Goal: Find specific page/section: Find specific page/section

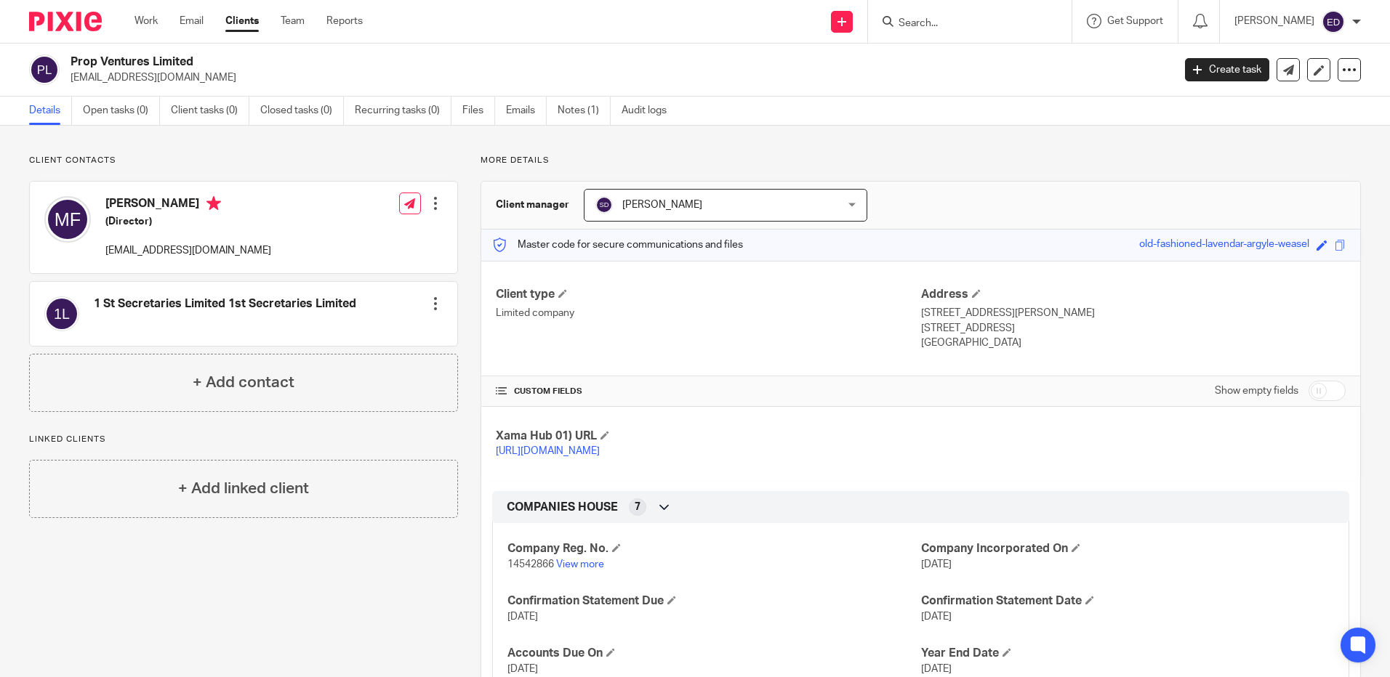
click at [956, 29] on input "Search" at bounding box center [962, 23] width 131 height 13
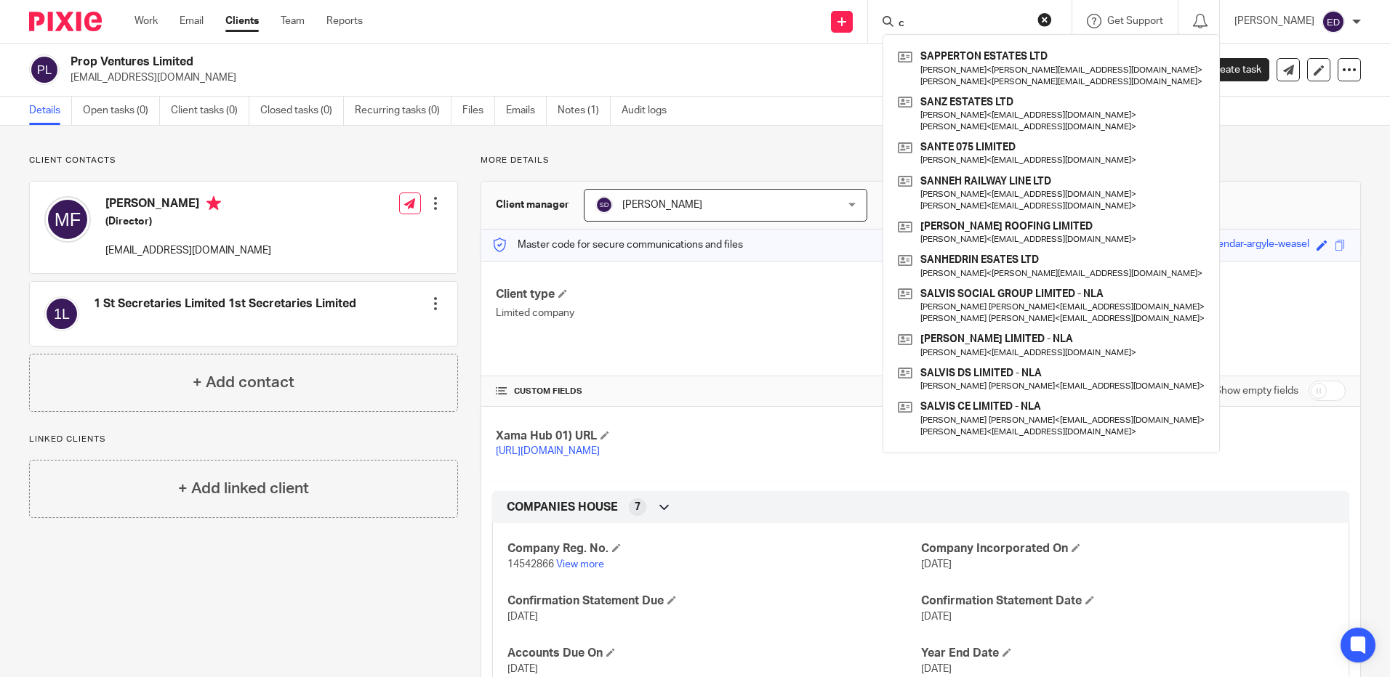
type input "c"
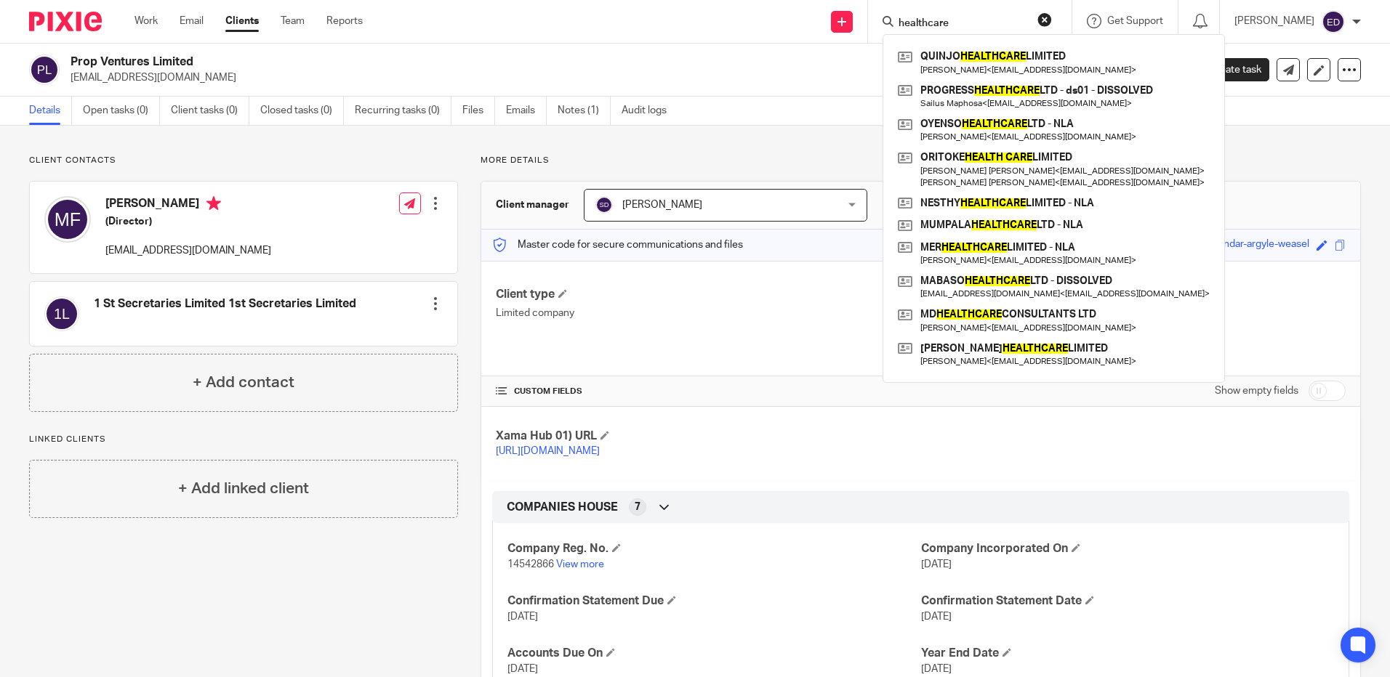
drag, startPoint x: 990, startPoint y: 22, endPoint x: 925, endPoint y: 20, distance: 65.5
click at [925, 20] on div "healthcare" at bounding box center [966, 21] width 169 height 18
click at [1000, 24] on input "healthcare" at bounding box center [962, 23] width 131 height 13
drag, startPoint x: 991, startPoint y: 23, endPoint x: 938, endPoint y: 22, distance: 53.1
click at [938, 22] on input "healthcare" at bounding box center [962, 23] width 131 height 13
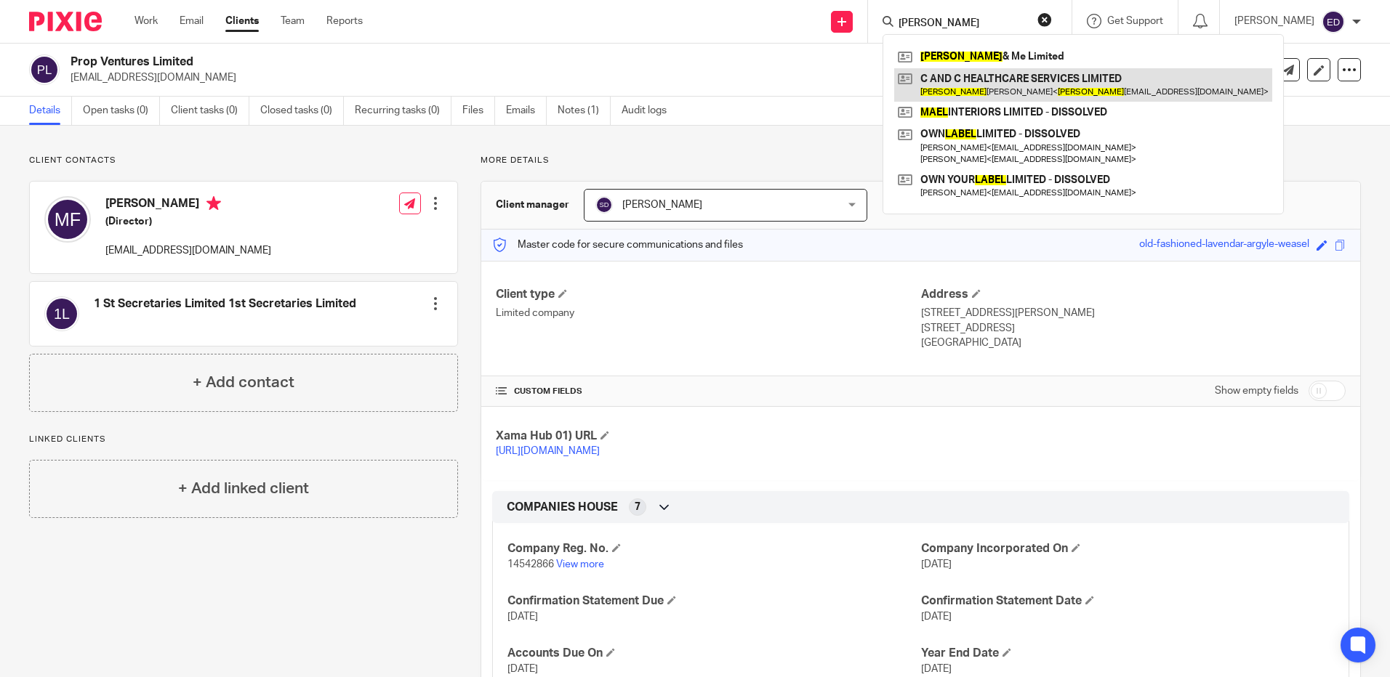
type input "mabel"
click at [985, 79] on link at bounding box center [1083, 84] width 378 height 33
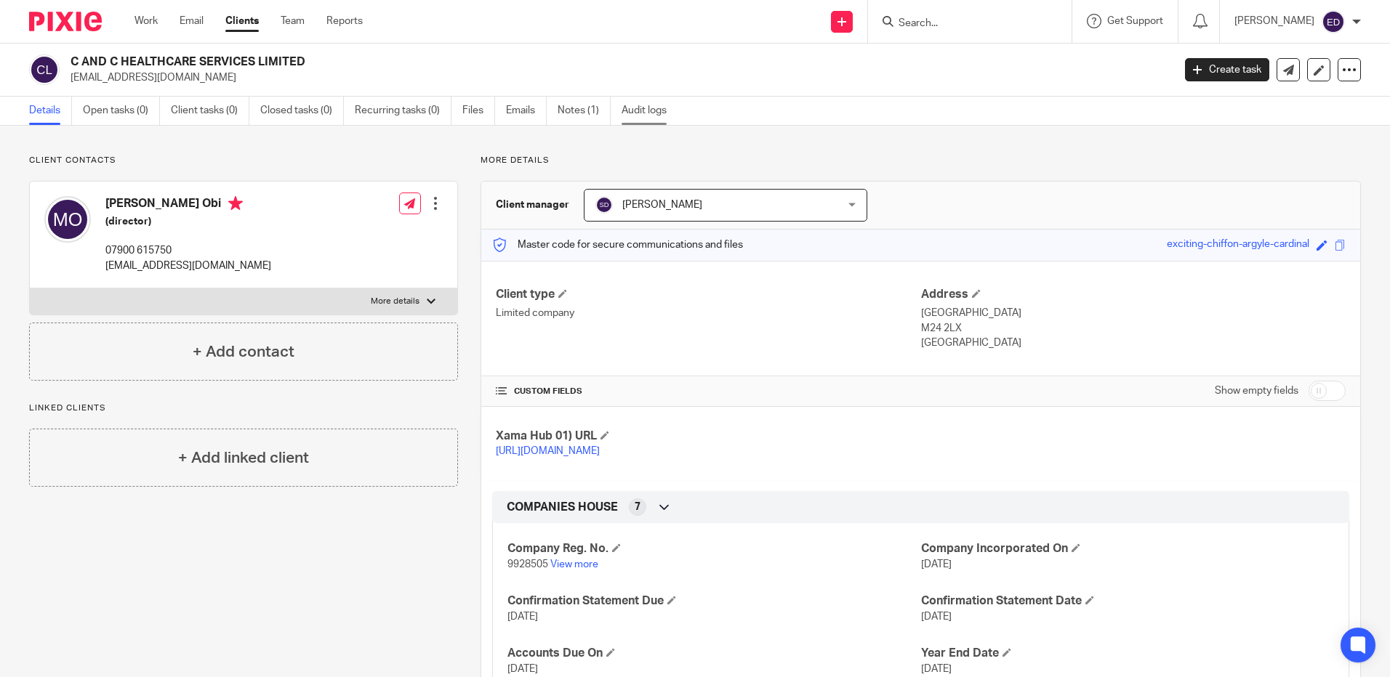
click at [648, 109] on link "Audit logs" at bounding box center [649, 111] width 56 height 28
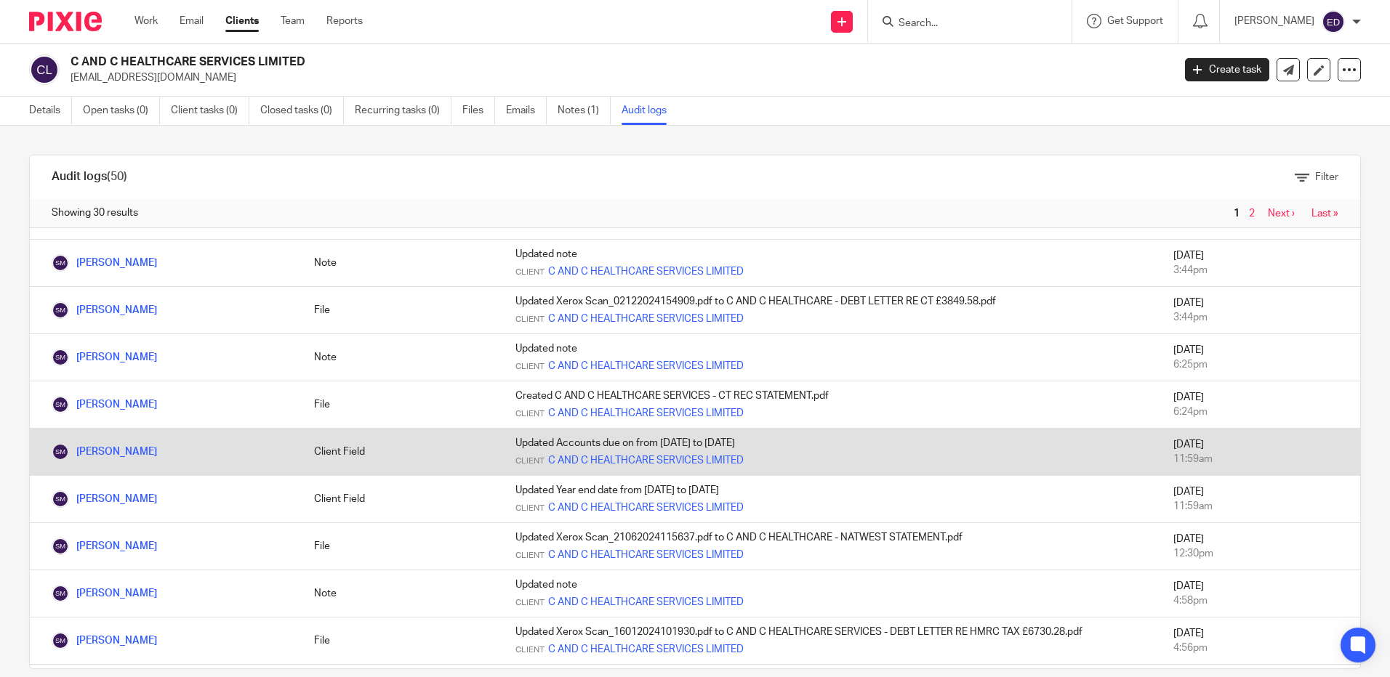
scroll to position [291, 0]
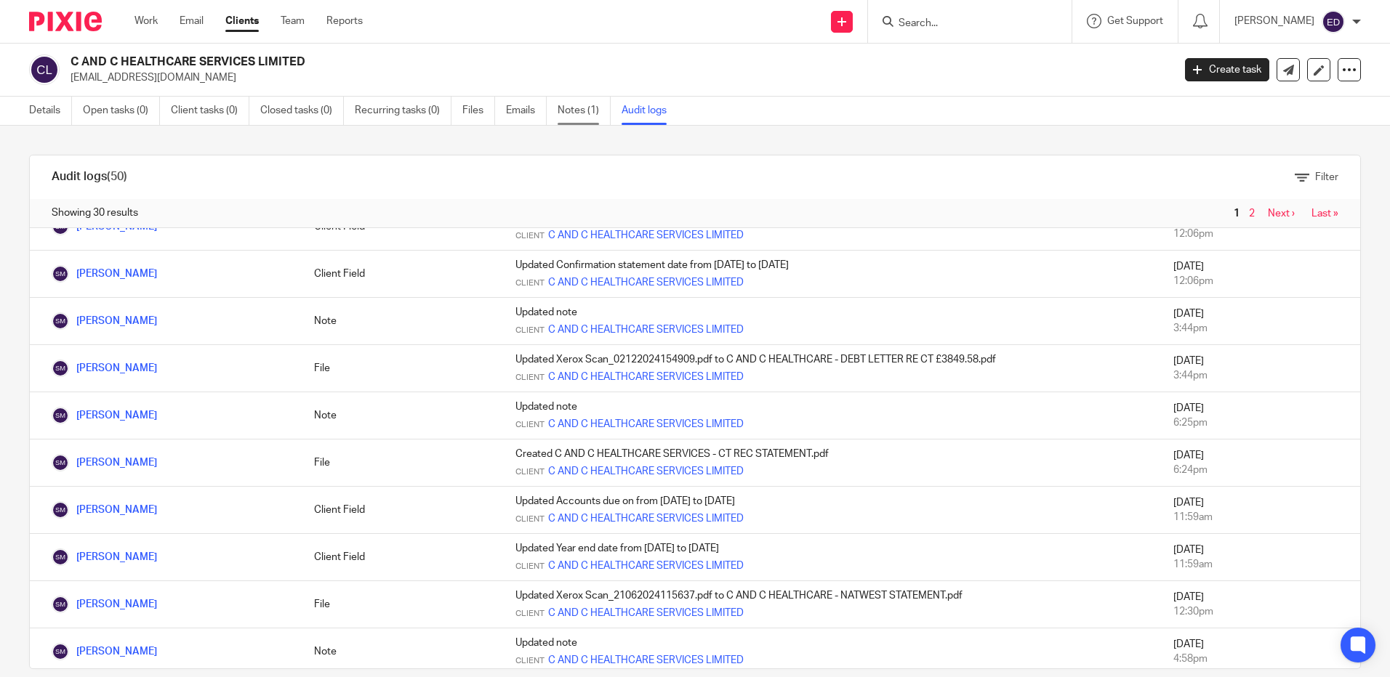
click at [581, 108] on link "Notes (1)" at bounding box center [584, 111] width 53 height 28
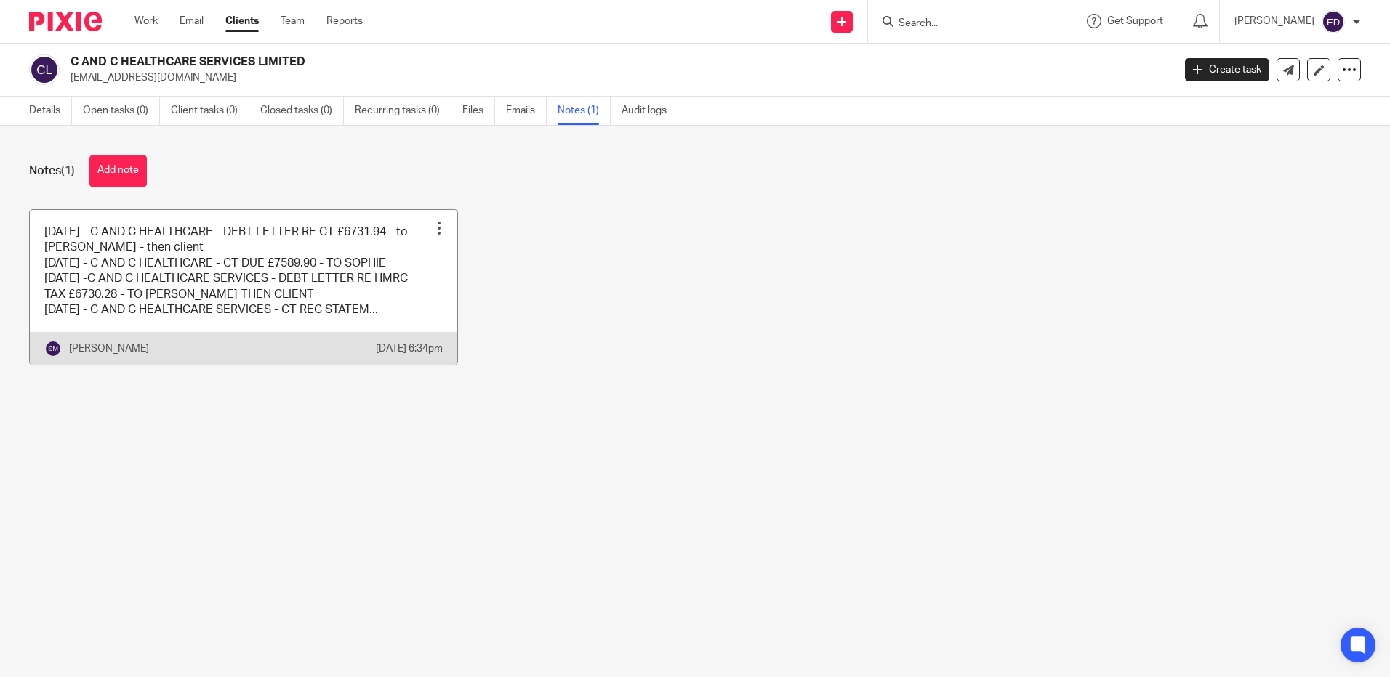
click at [278, 270] on link at bounding box center [243, 288] width 427 height 156
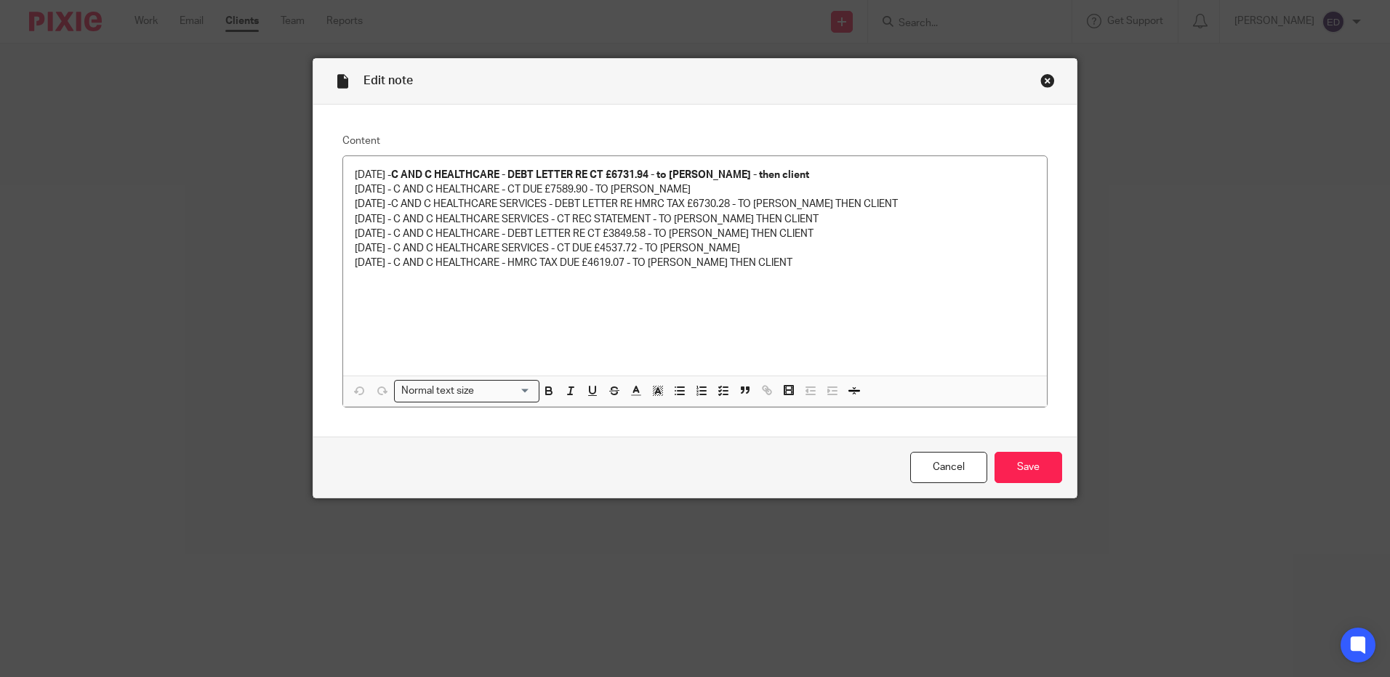
click at [1040, 76] on div "Close this dialog window" at bounding box center [1047, 80] width 15 height 15
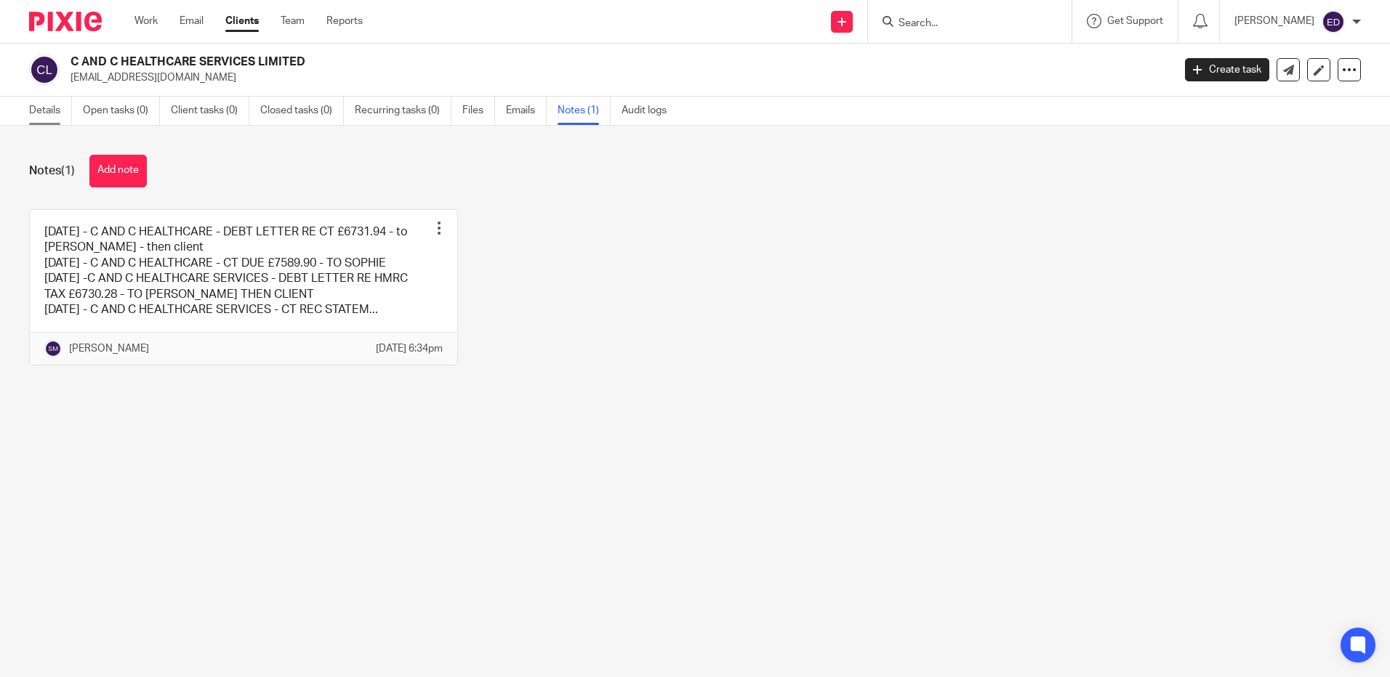
click at [43, 112] on link "Details" at bounding box center [50, 111] width 43 height 28
